Goal: Task Accomplishment & Management: Manage account settings

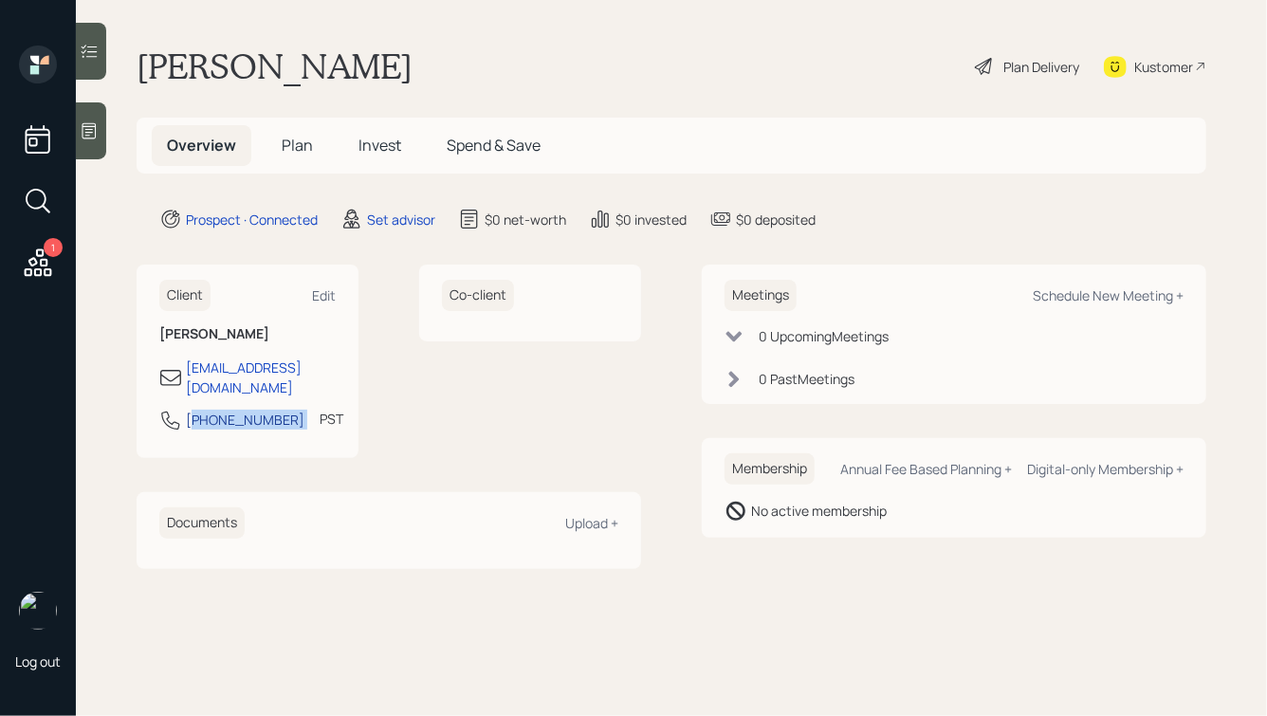
drag, startPoint x: 283, startPoint y: 406, endPoint x: 196, endPoint y: 406, distance: 86.3
click at [195, 409] on div "[PHONE_NUMBER] PST Currently 6:16 AM" at bounding box center [247, 426] width 176 height 34
click at [199, 305] on h6 "Client" at bounding box center [184, 295] width 51 height 31
drag, startPoint x: 182, startPoint y: 396, endPoint x: 284, endPoint y: 400, distance: 102.5
click at [284, 409] on div "[PHONE_NUMBER] PST Currently 6:16 AM" at bounding box center [247, 426] width 176 height 34
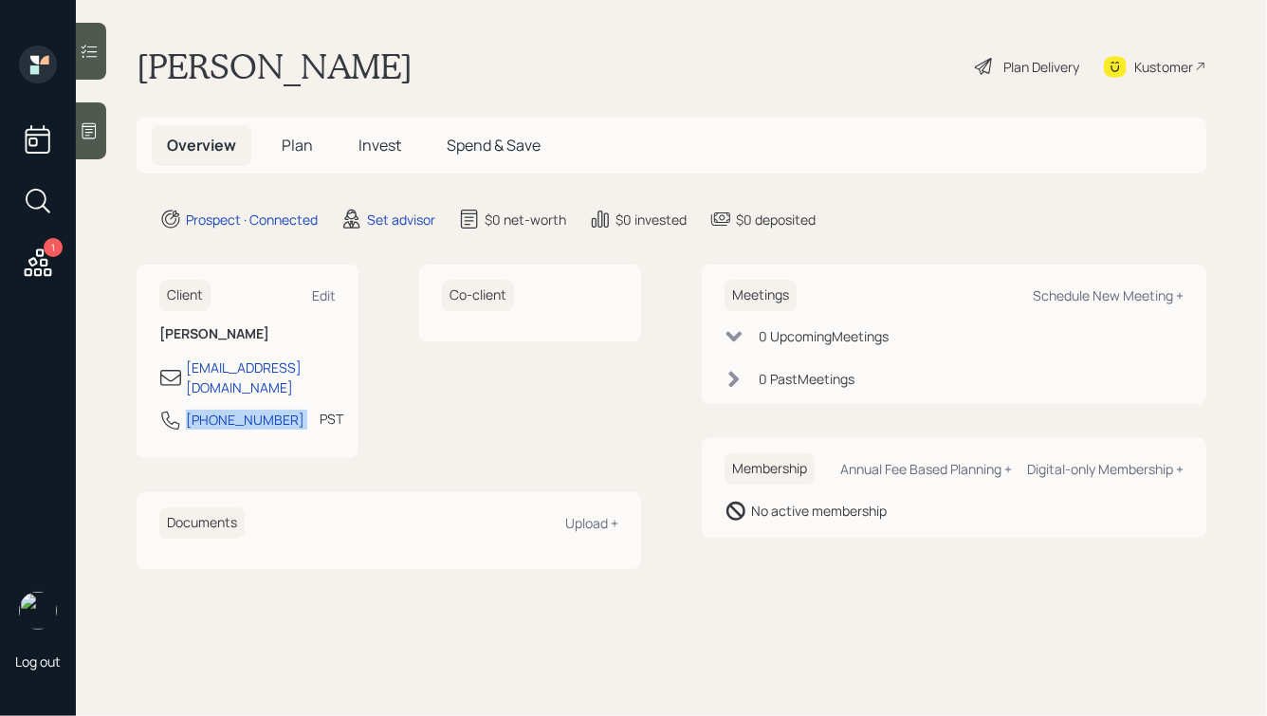
copy div "[PHONE_NUMBER]"
click at [1087, 287] on div "Schedule New Meeting +" at bounding box center [1107, 295] width 151 height 18
select select "round-[PERSON_NAME]"
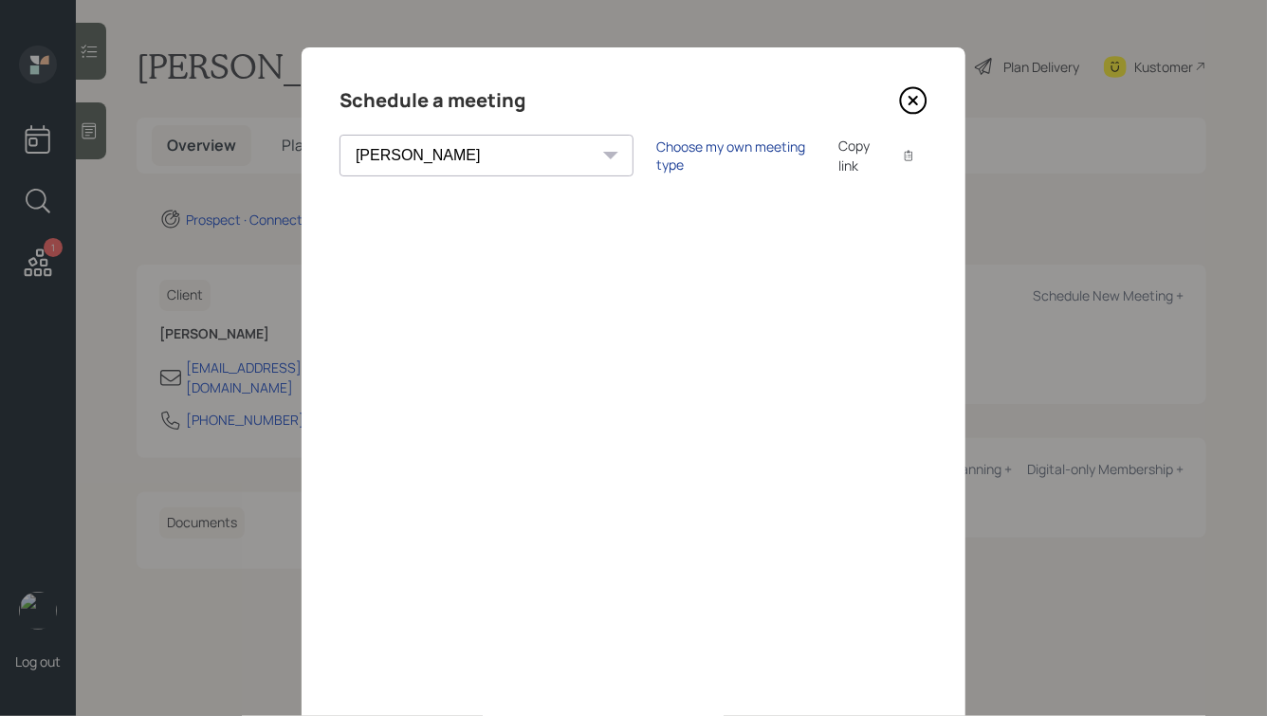
click at [656, 159] on div "Choose my own meeting type" at bounding box center [735, 155] width 159 height 36
click at [912, 108] on icon at bounding box center [913, 100] width 28 height 28
